Goal: Task Accomplishment & Management: Manage account settings

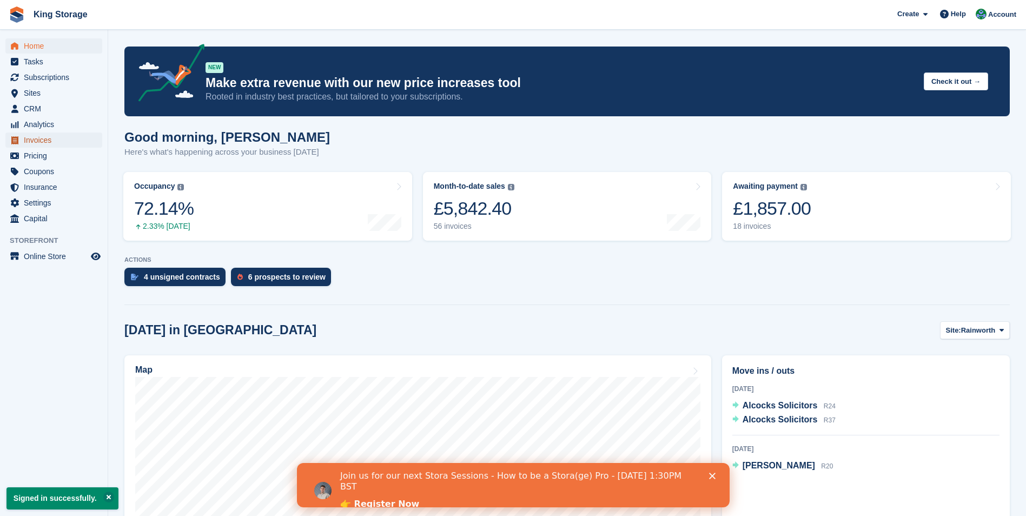
click at [49, 141] on span "Invoices" at bounding box center [56, 140] width 65 height 15
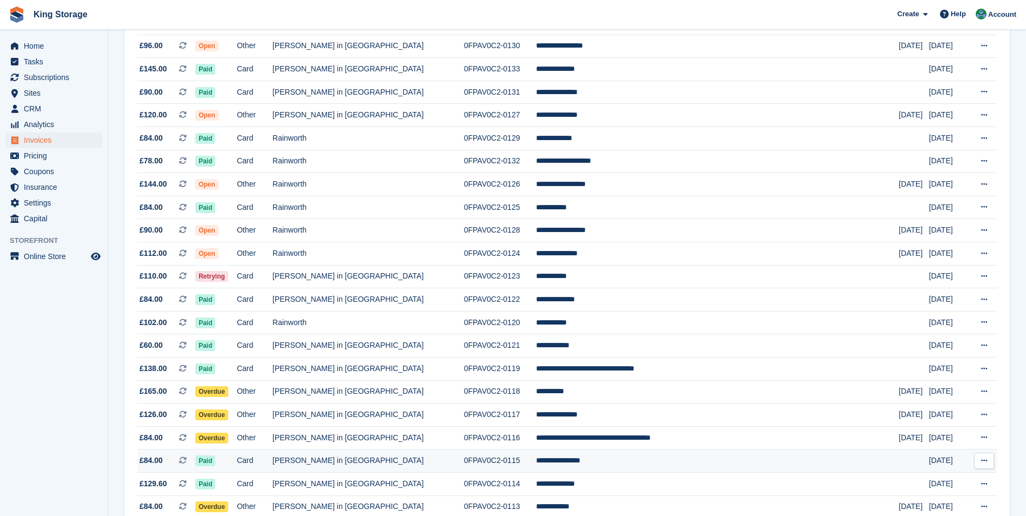
scroll to position [108, 0]
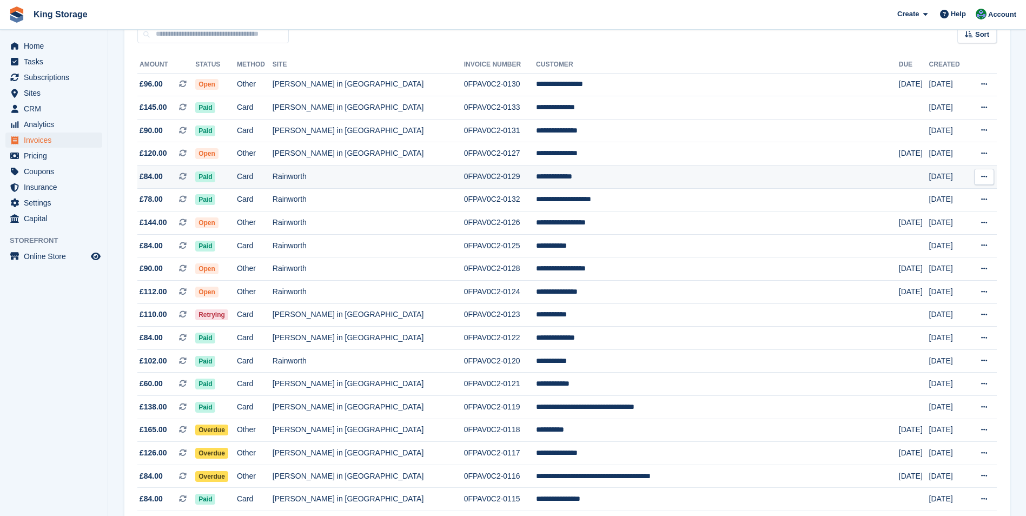
click at [157, 176] on span "£84.00" at bounding box center [151, 176] width 23 height 11
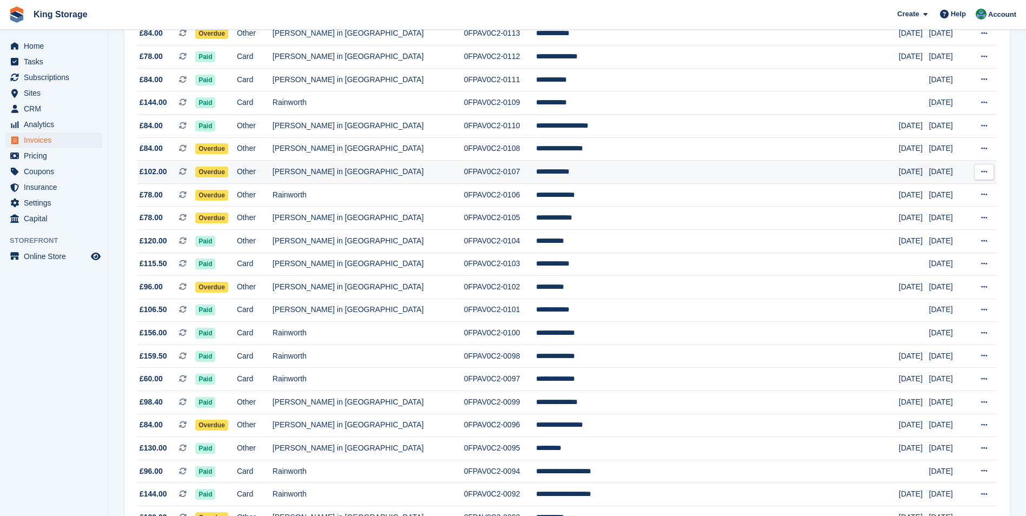
scroll to position [703, 0]
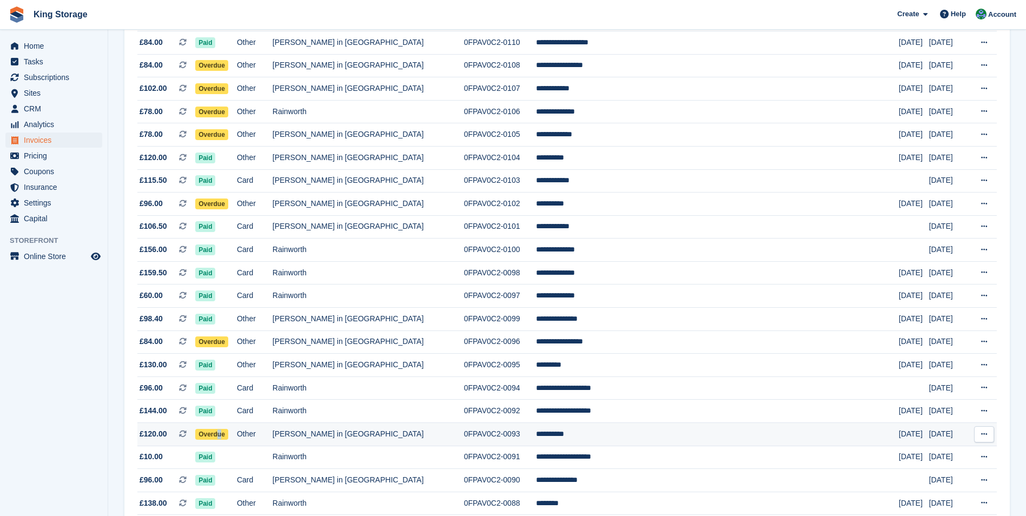
click at [228, 434] on span "Overdue" at bounding box center [211, 434] width 33 height 11
click at [496, 437] on td "0FPAV0C2-0093" at bounding box center [500, 434] width 72 height 23
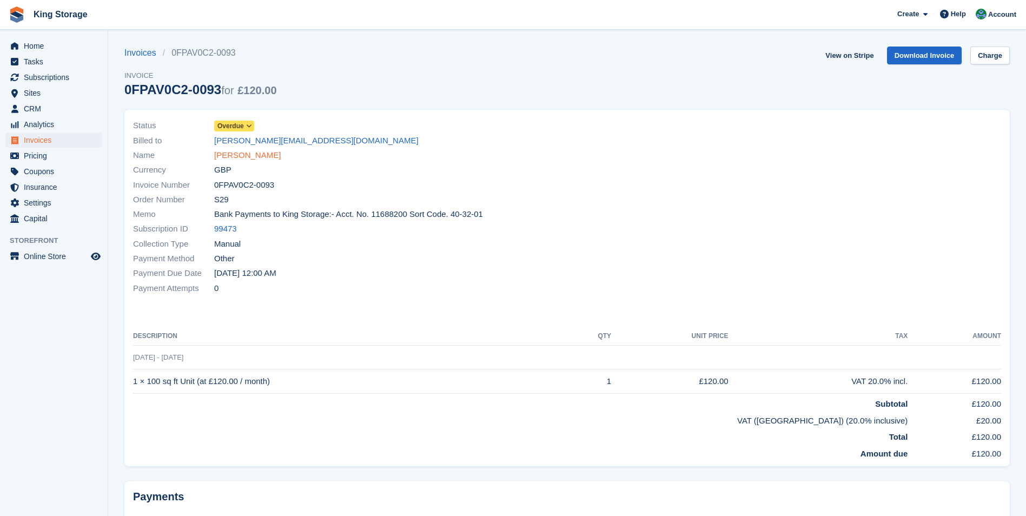
click at [239, 153] on link "[PERSON_NAME]" at bounding box center [247, 155] width 67 height 12
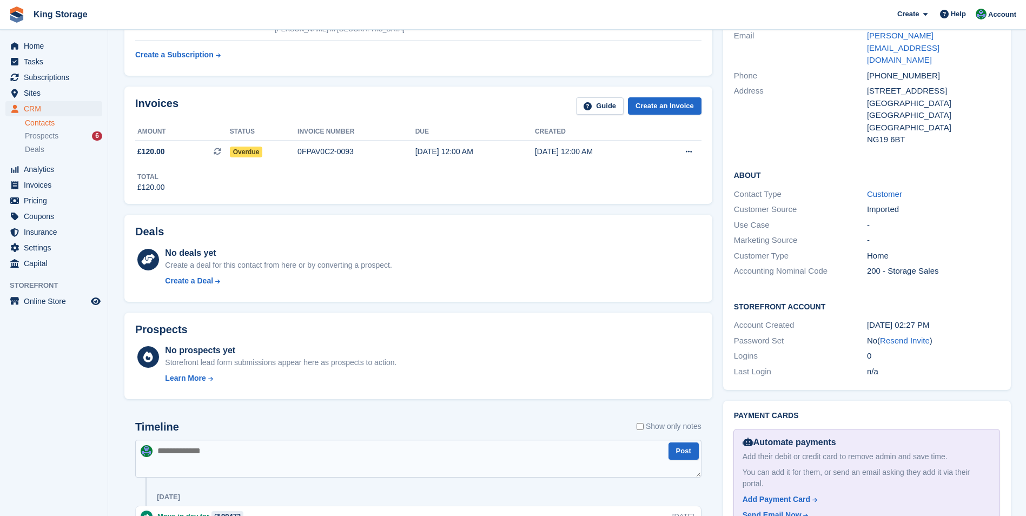
scroll to position [216, 0]
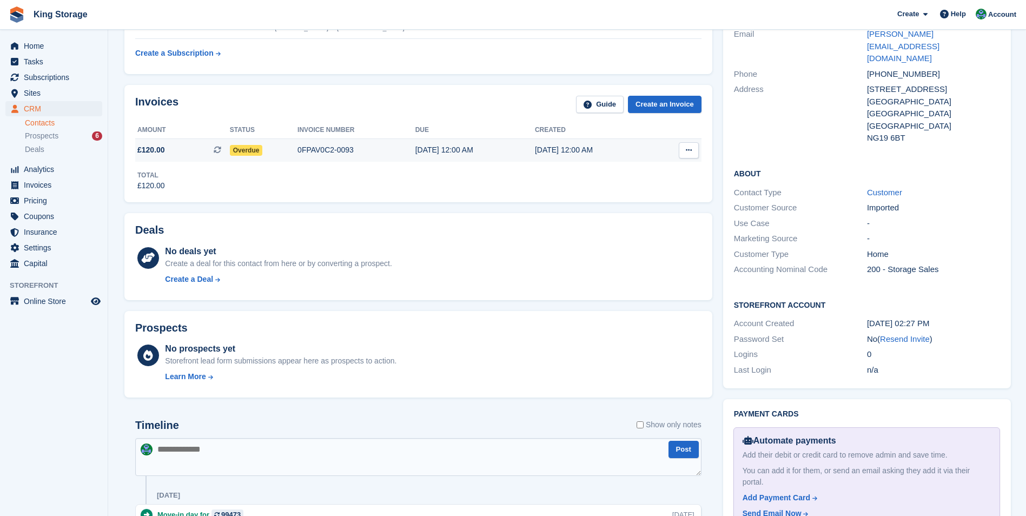
click at [321, 153] on div "0FPAV0C2-0093" at bounding box center [357, 149] width 118 height 11
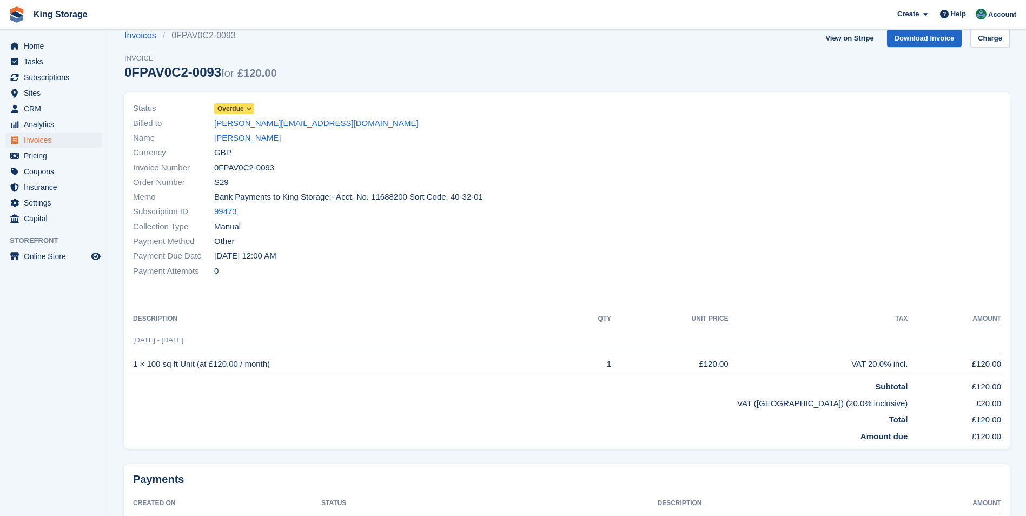
scroll to position [88, 0]
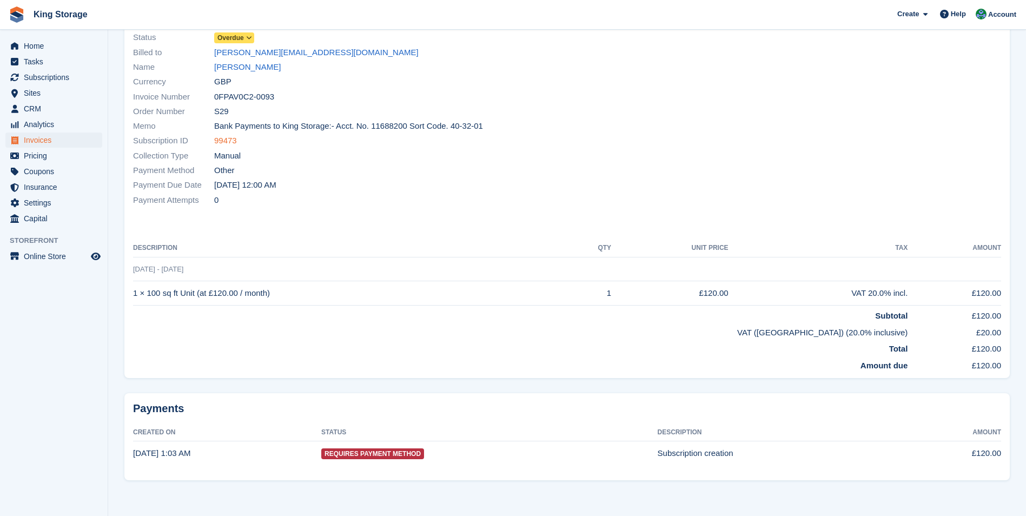
click at [225, 139] on link "99473" at bounding box center [225, 141] width 23 height 12
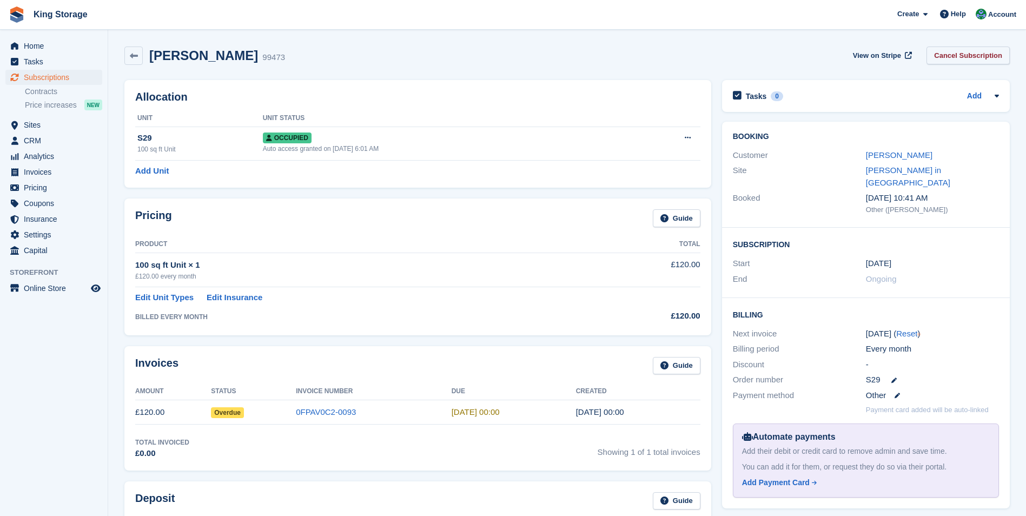
click at [964, 56] on link "Cancel Subscription" at bounding box center [968, 56] width 83 height 18
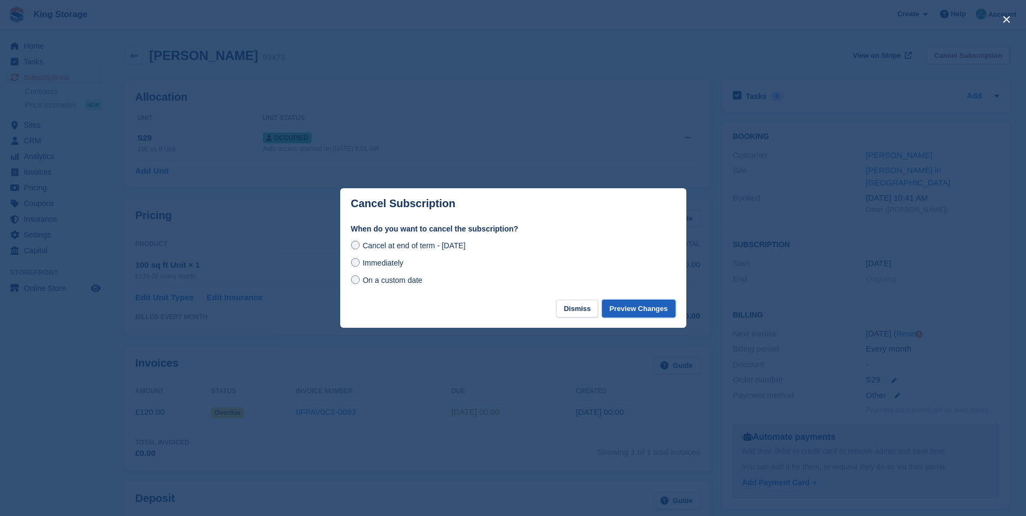
click at [641, 313] on button "Preview Changes" at bounding box center [639, 309] width 74 height 18
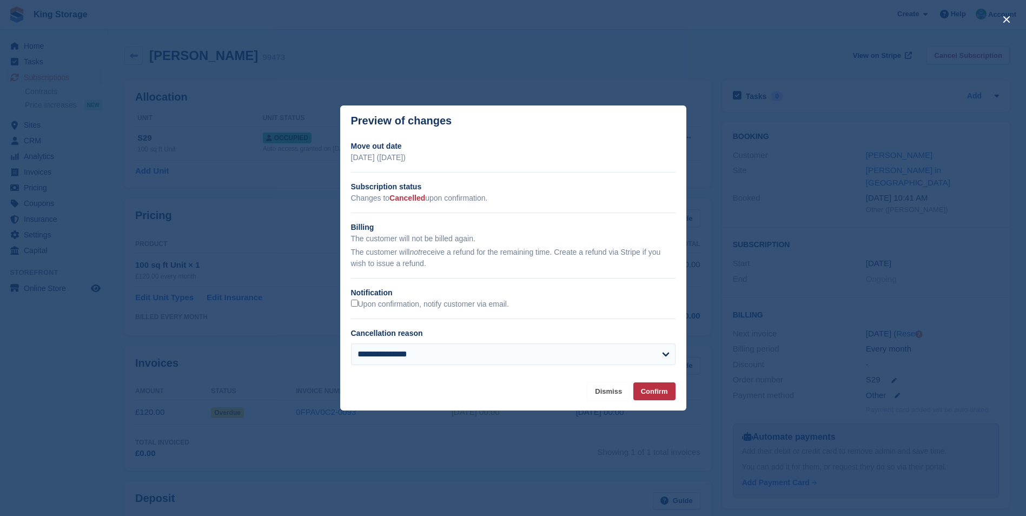
click at [622, 391] on button "Dismiss" at bounding box center [609, 391] width 42 height 18
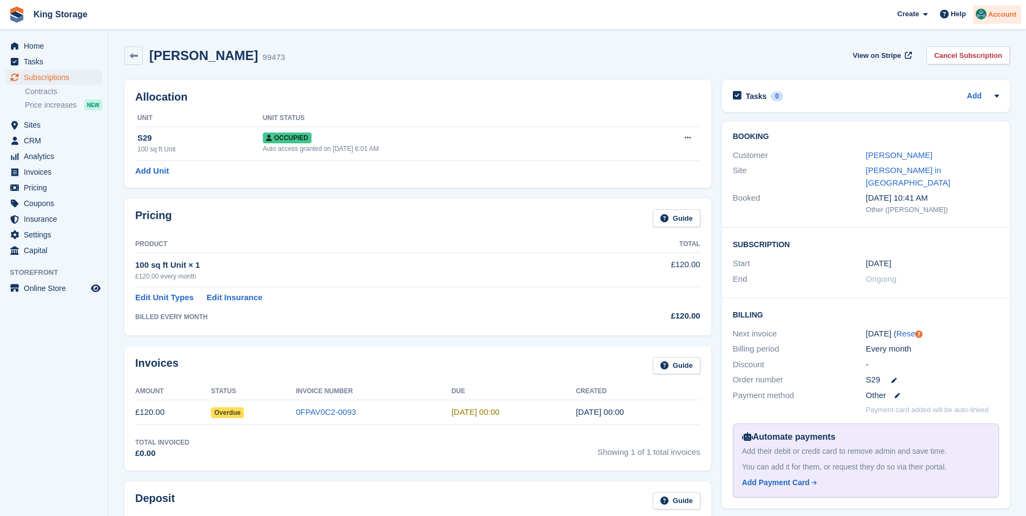
click at [1002, 16] on span "Account" at bounding box center [1002, 14] width 28 height 11
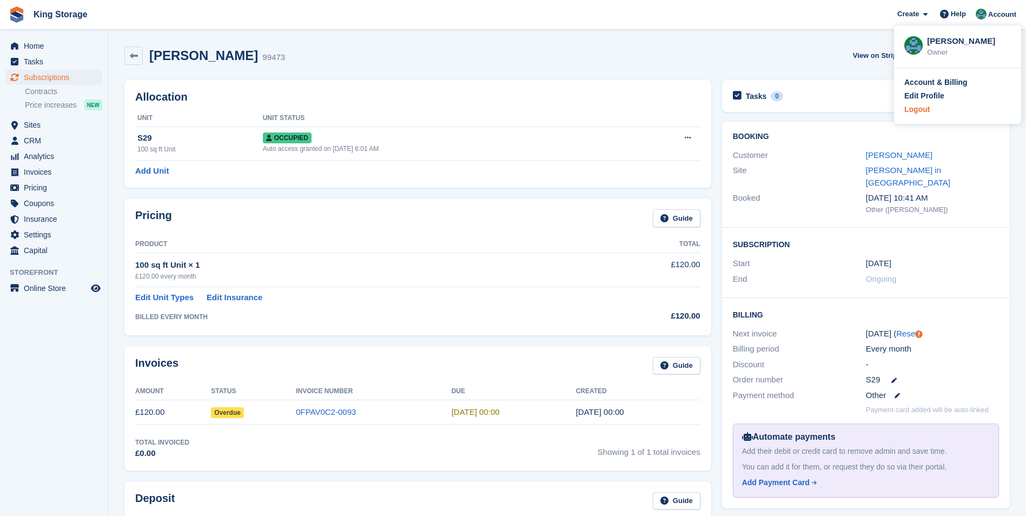
click at [921, 111] on div "Logout" at bounding box center [917, 109] width 25 height 11
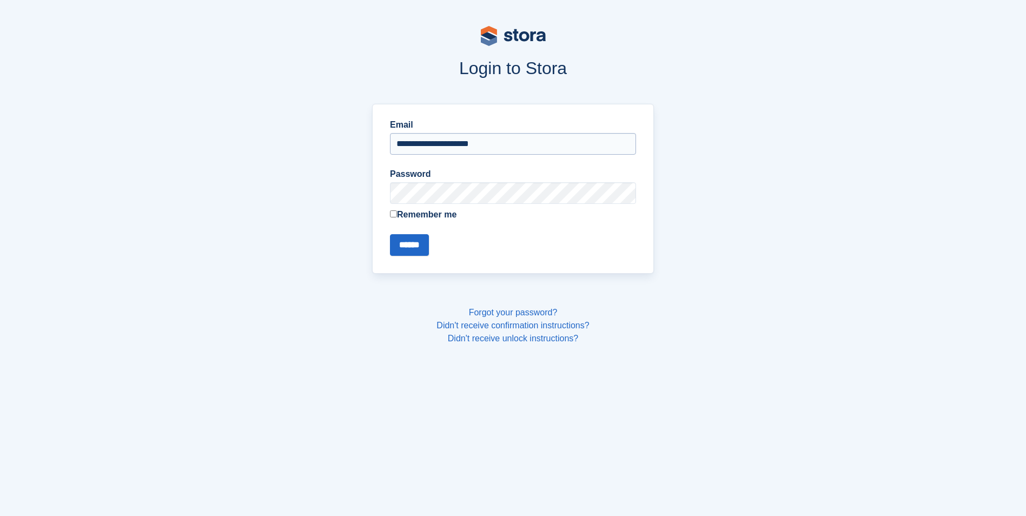
click at [514, 144] on input "**********" at bounding box center [513, 144] width 246 height 22
type input "**********"
click at [421, 241] on input "******" at bounding box center [409, 245] width 39 height 22
